Goal: Task Accomplishment & Management: Manage account settings

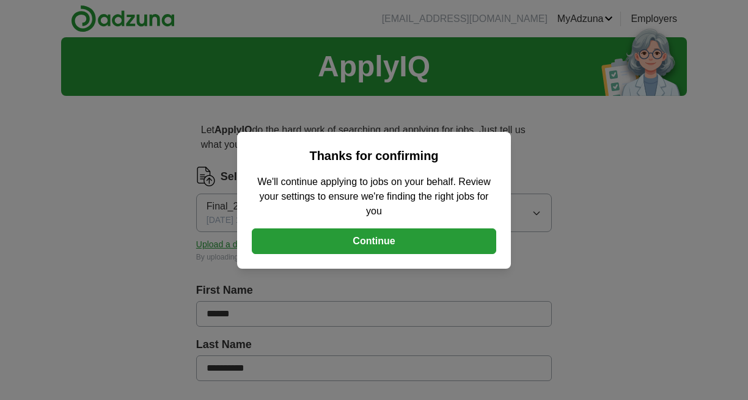
click at [390, 242] on button "Continue" at bounding box center [374, 241] width 244 height 26
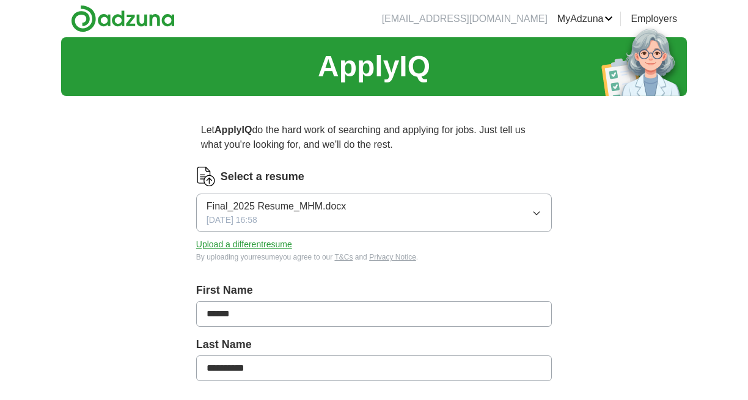
click at [271, 250] on button "Upload a different resume" at bounding box center [244, 244] width 96 height 13
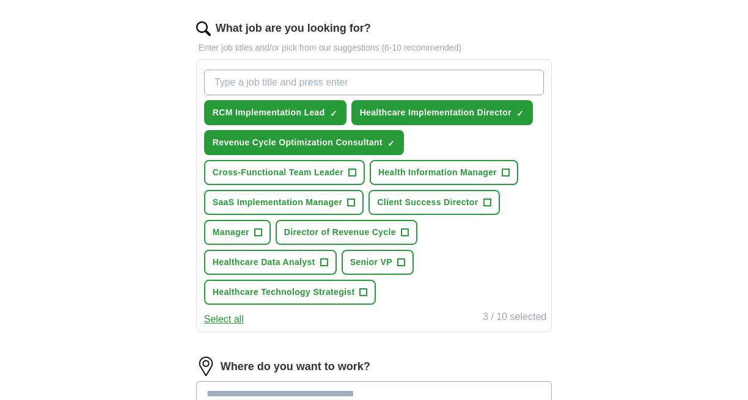
scroll to position [394, 0]
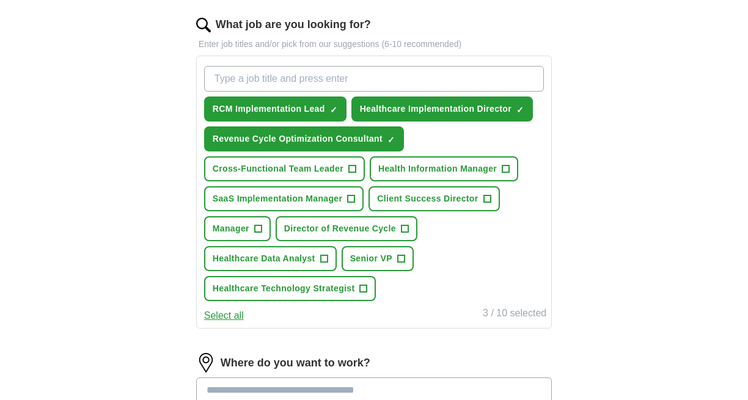
click at [483, 202] on span "+" at bounding box center [486, 199] width 7 height 10
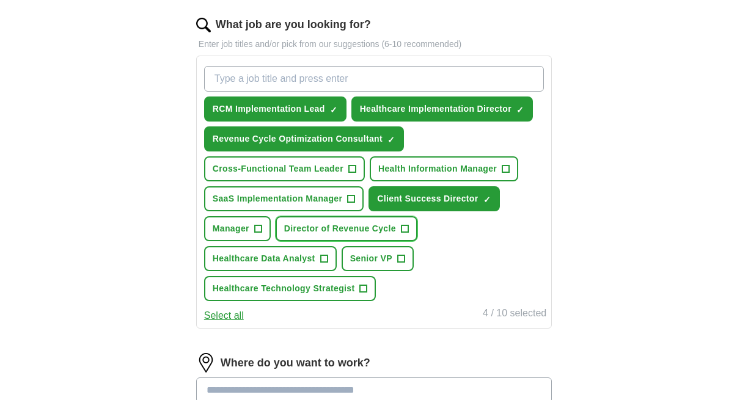
click at [406, 233] on span "+" at bounding box center [404, 229] width 7 height 10
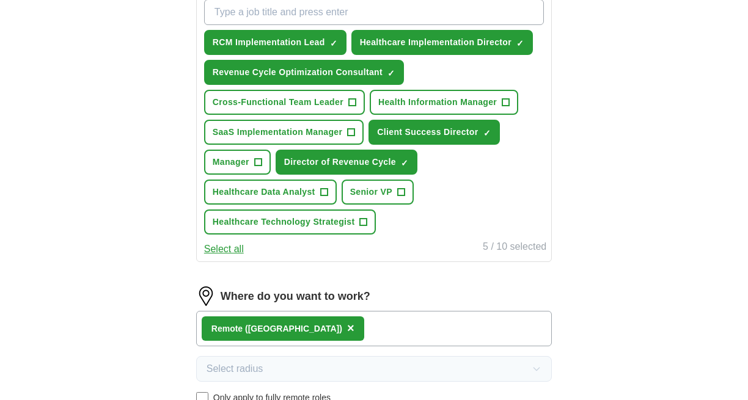
scroll to position [461, 0]
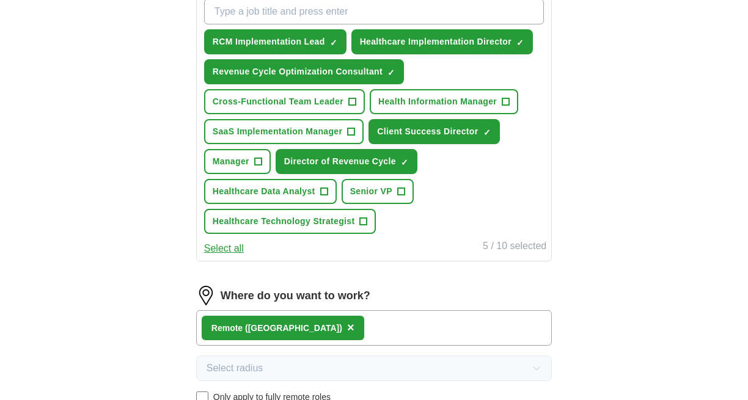
click at [507, 105] on span "+" at bounding box center [505, 102] width 7 height 10
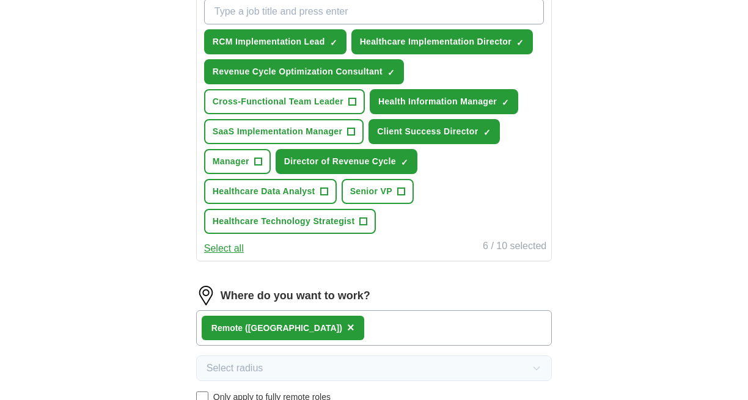
click at [355, 106] on span "+" at bounding box center [351, 102] width 7 height 10
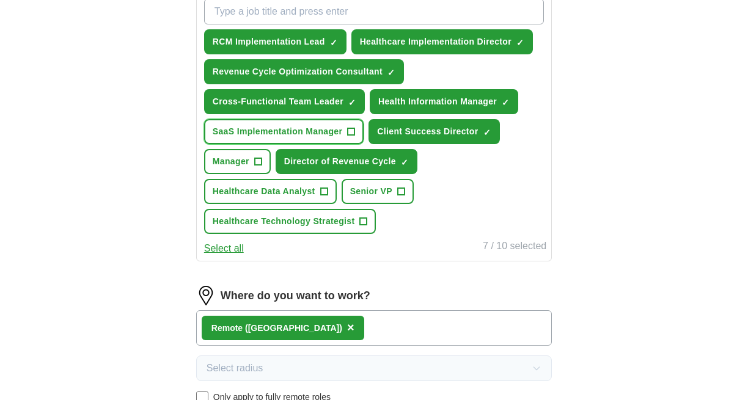
click at [351, 130] on span "+" at bounding box center [351, 132] width 7 height 10
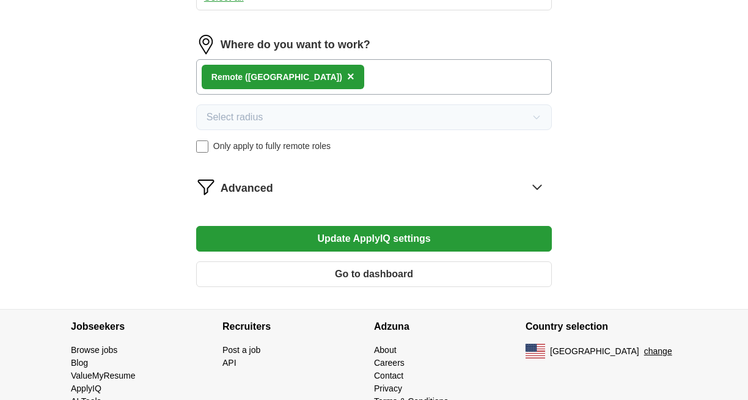
scroll to position [714, 0]
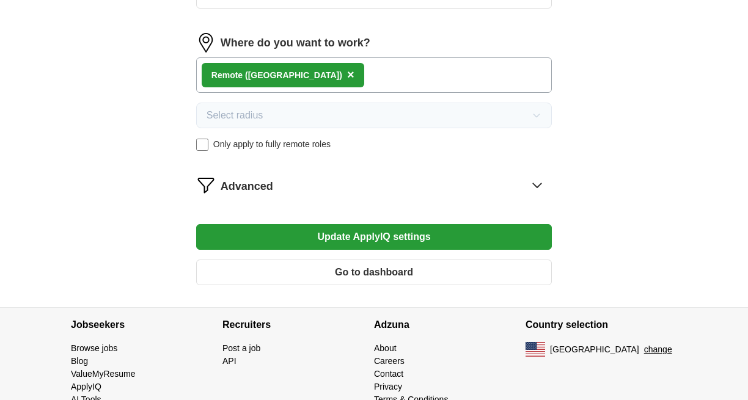
click at [390, 239] on button "Update ApplyIQ settings" at bounding box center [374, 237] width 356 height 26
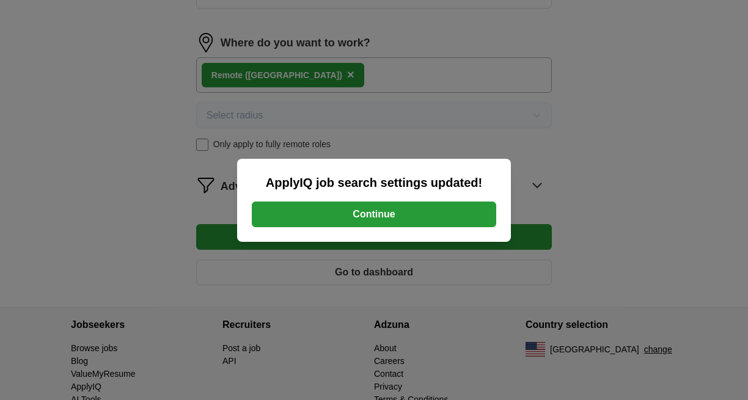
click at [375, 219] on button "Continue" at bounding box center [374, 215] width 244 height 26
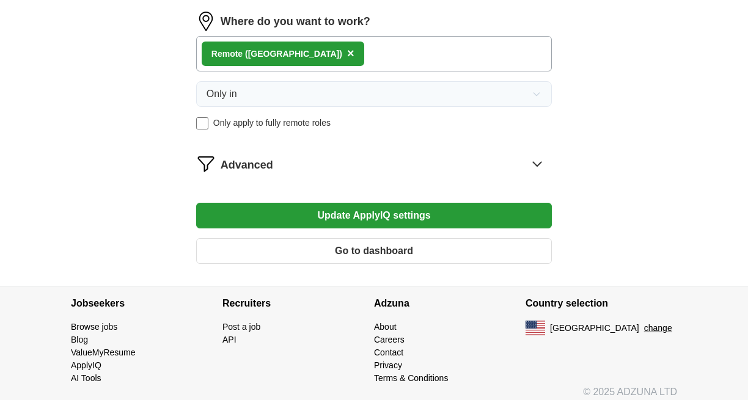
scroll to position [745, 0]
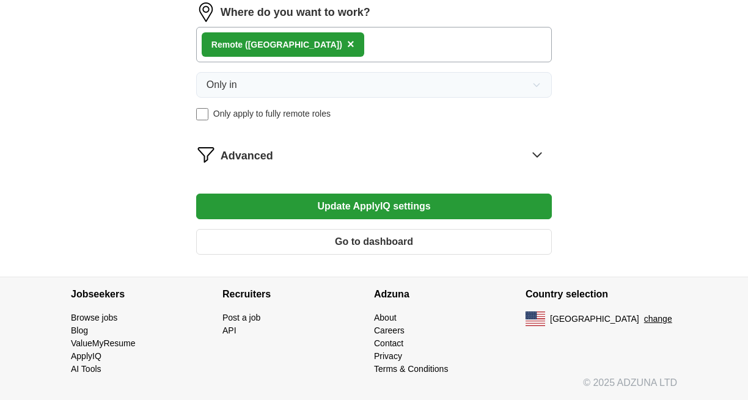
click at [392, 208] on button "Update ApplyIQ settings" at bounding box center [374, 207] width 356 height 26
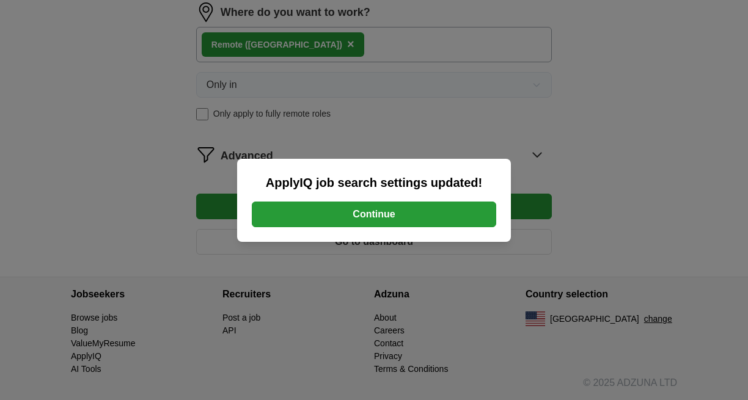
click at [377, 217] on button "Continue" at bounding box center [374, 215] width 244 height 26
